Goal: Find specific page/section: Find specific page/section

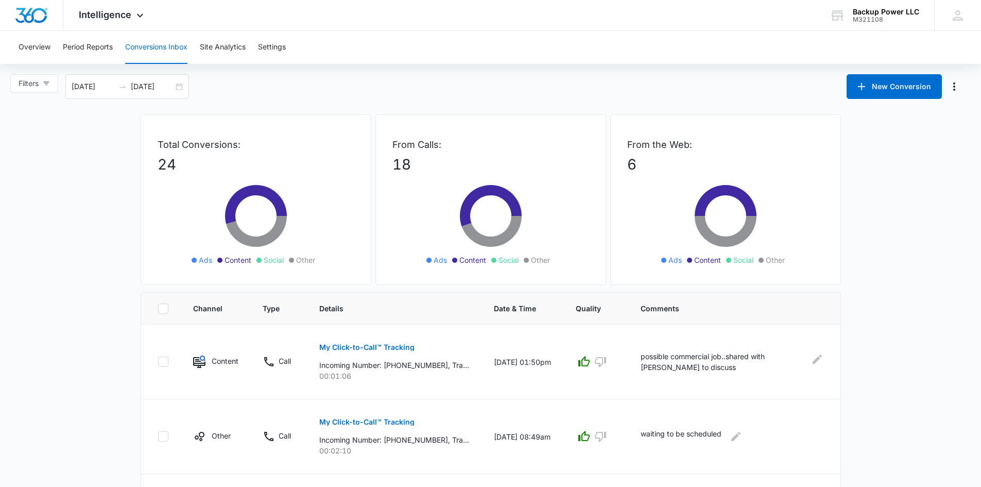
click at [21, 8] on img "Dashboard" at bounding box center [31, 15] width 33 height 15
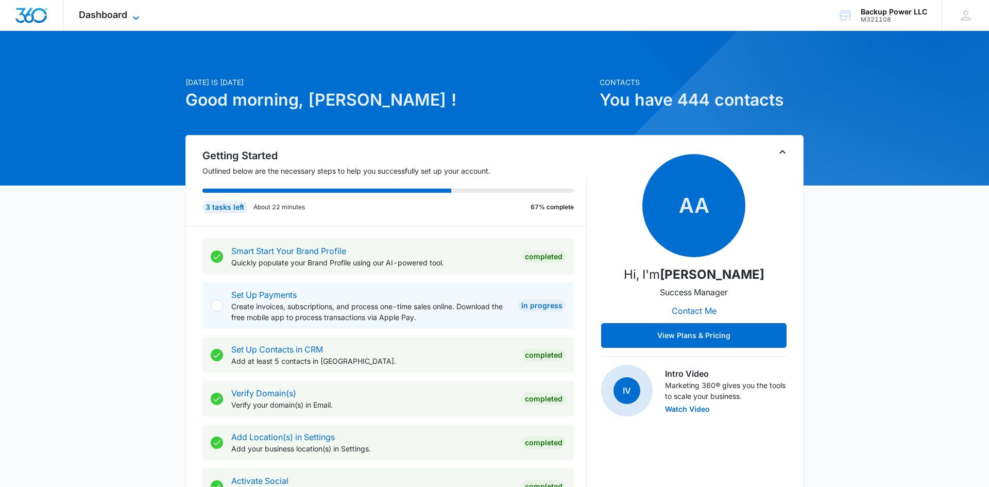
click at [112, 10] on span "Dashboard" at bounding box center [103, 14] width 48 height 11
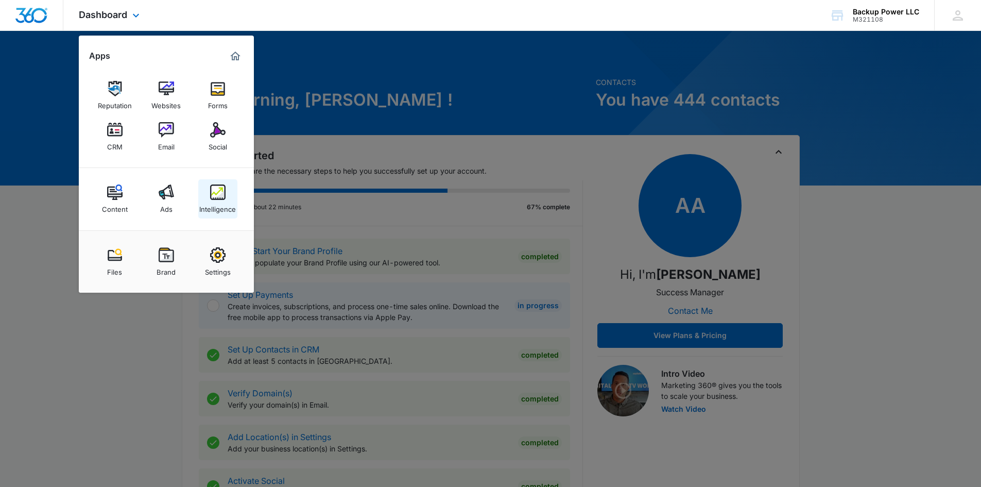
click at [227, 196] on link "Intelligence" at bounding box center [217, 198] width 39 height 39
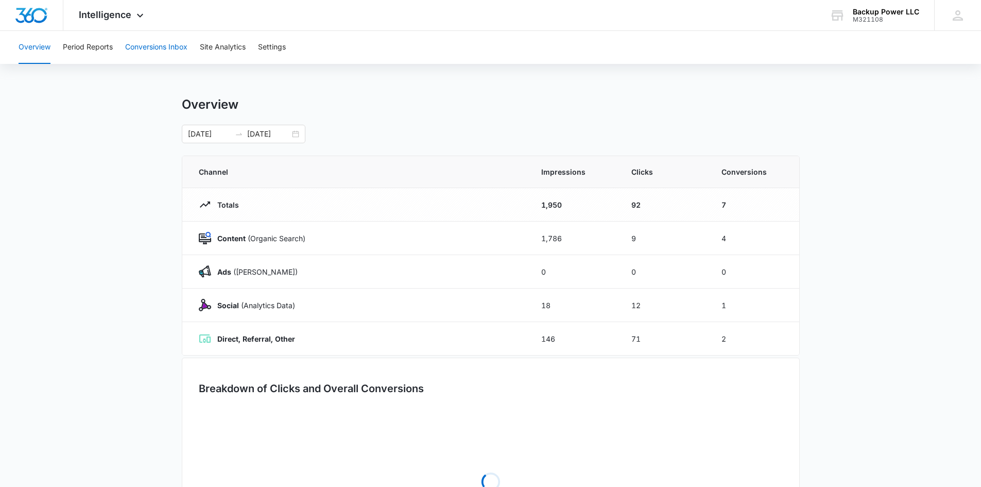
click at [166, 38] on button "Conversions Inbox" at bounding box center [156, 47] width 62 height 33
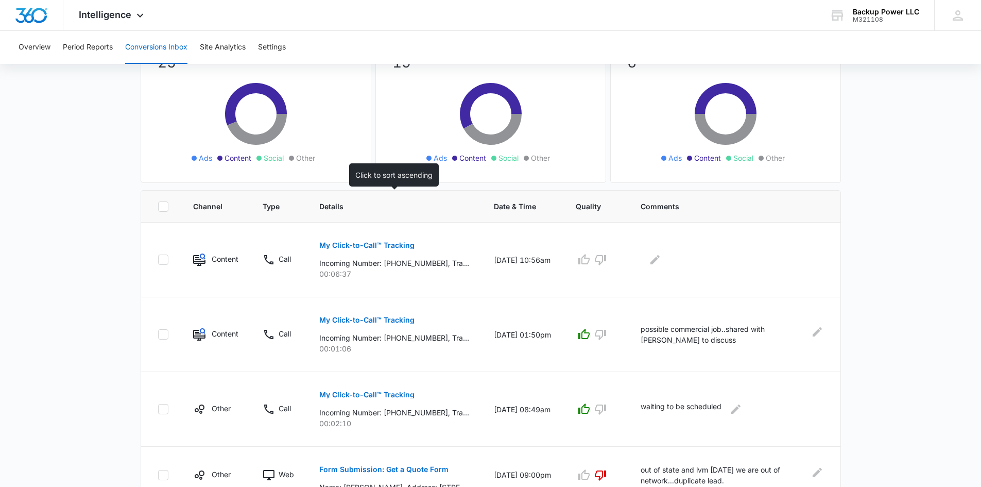
scroll to position [103, 0]
